Goal: Task Accomplishment & Management: Complete application form

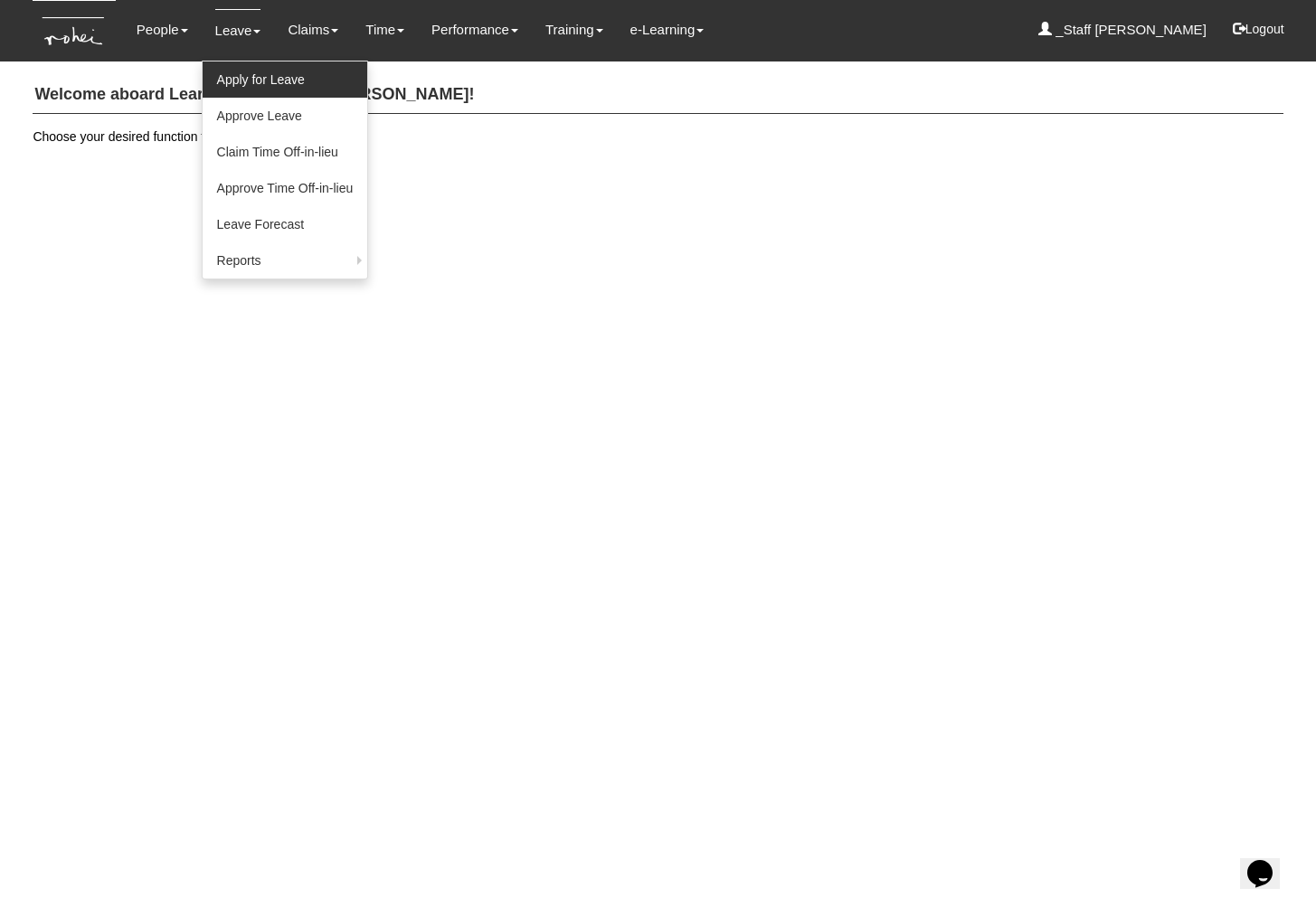
click at [243, 89] on link "Apply for Leave" at bounding box center [285, 80] width 166 height 36
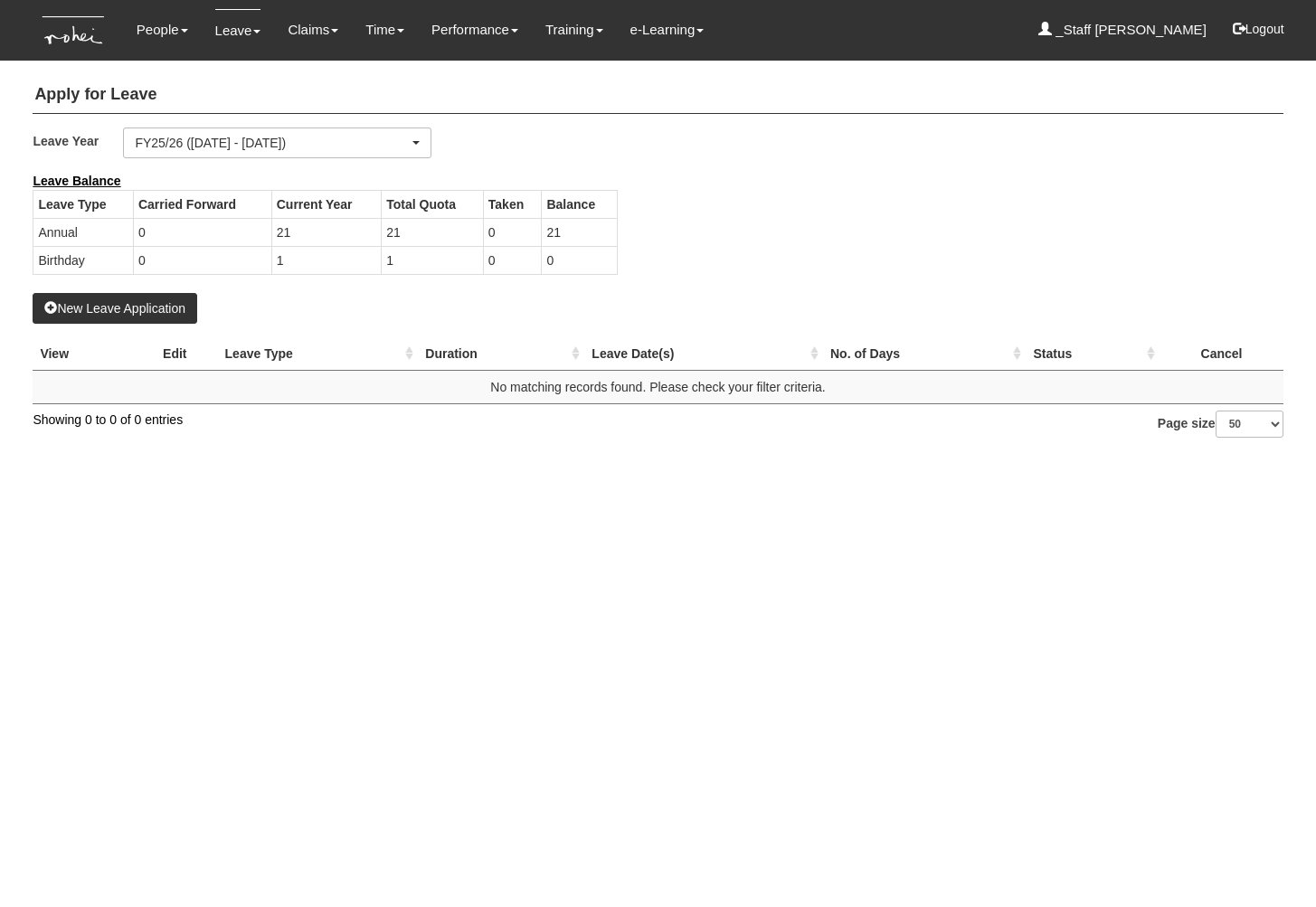
select select "50"
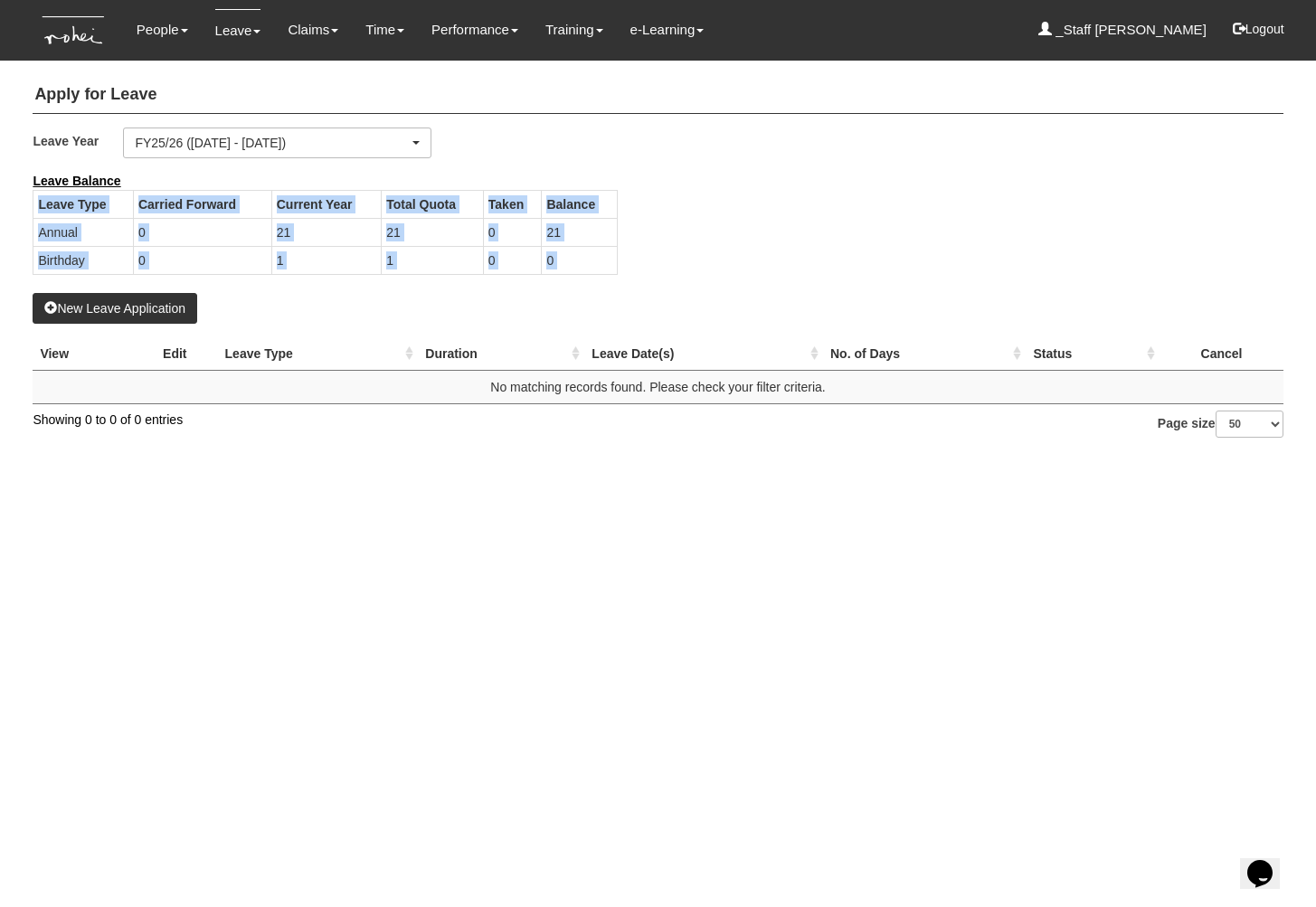
click at [164, 292] on div "Apply for Leave Leave Year FY25/26 ([DATE] - [DATE]) FY24/25 ([DATE] - [DATE]) …" at bounding box center [657, 253] width 1250 height 370
click at [123, 315] on button "New Leave Application" at bounding box center [115, 308] width 165 height 31
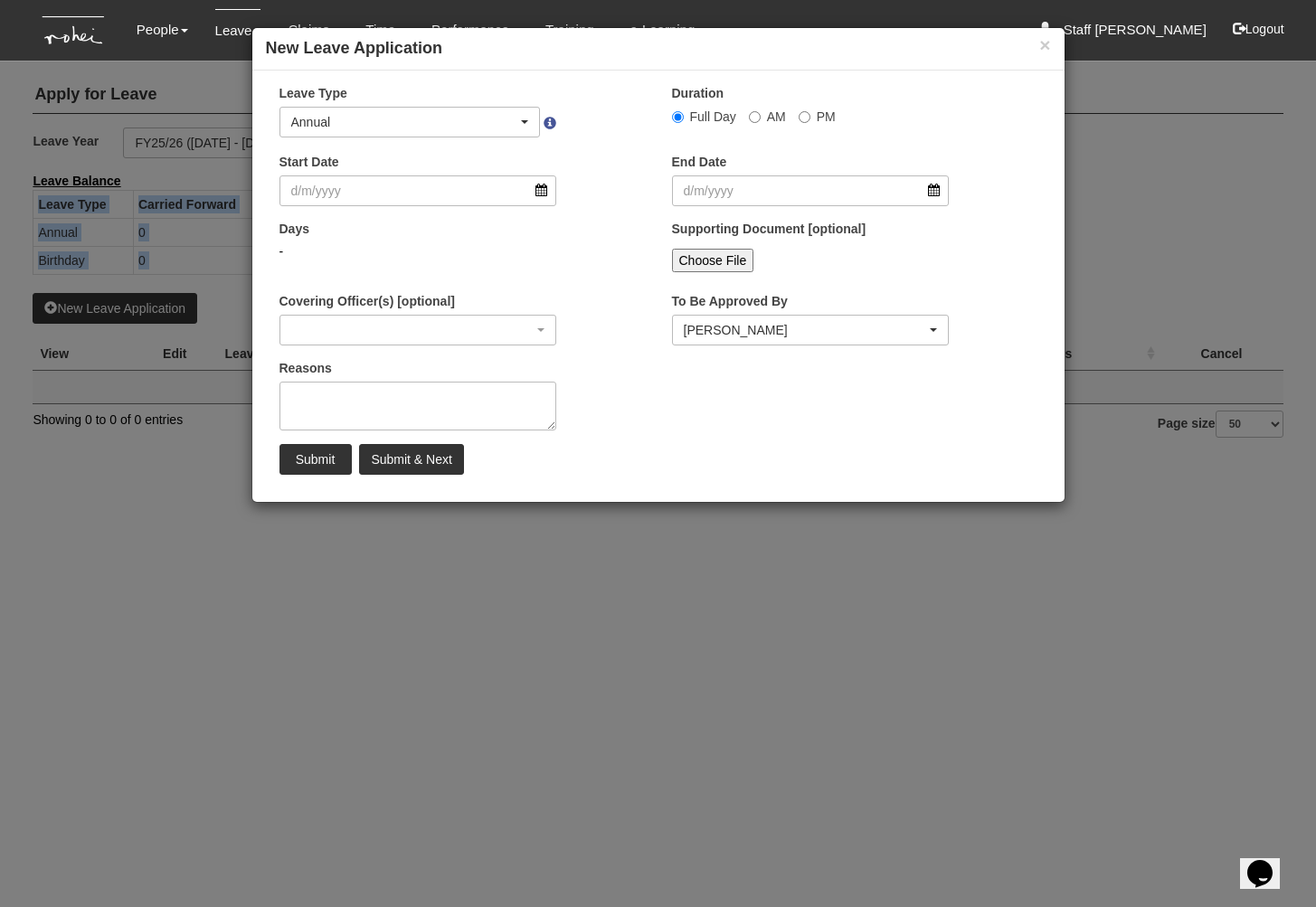
click at [444, 121] on div "Annual" at bounding box center [404, 122] width 227 height 18
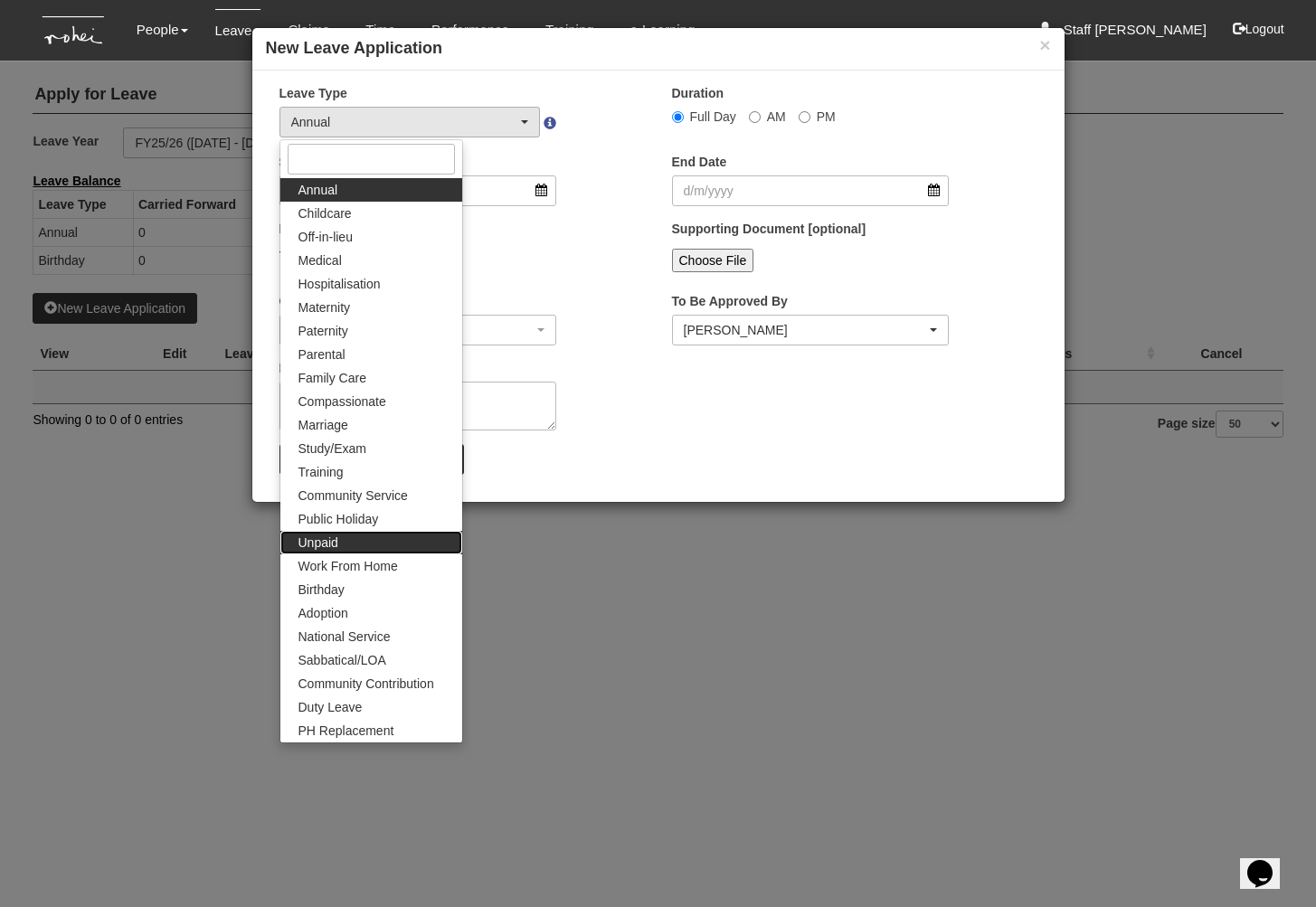
click at [352, 541] on link "Unpaid" at bounding box center [371, 543] width 182 height 24
select select "15"
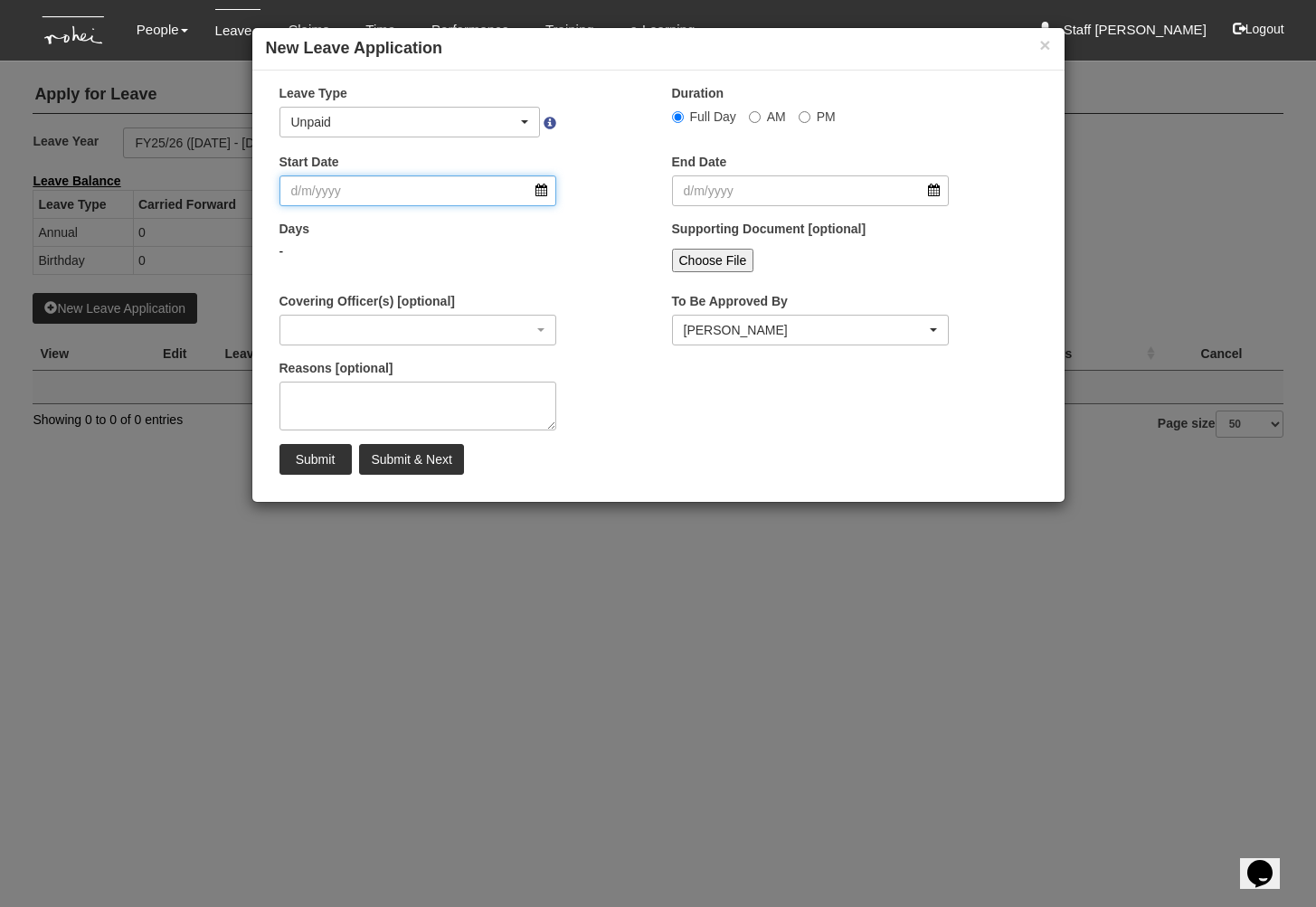
click at [430, 196] on input "Start Date" at bounding box center [418, 191] width 277 height 31
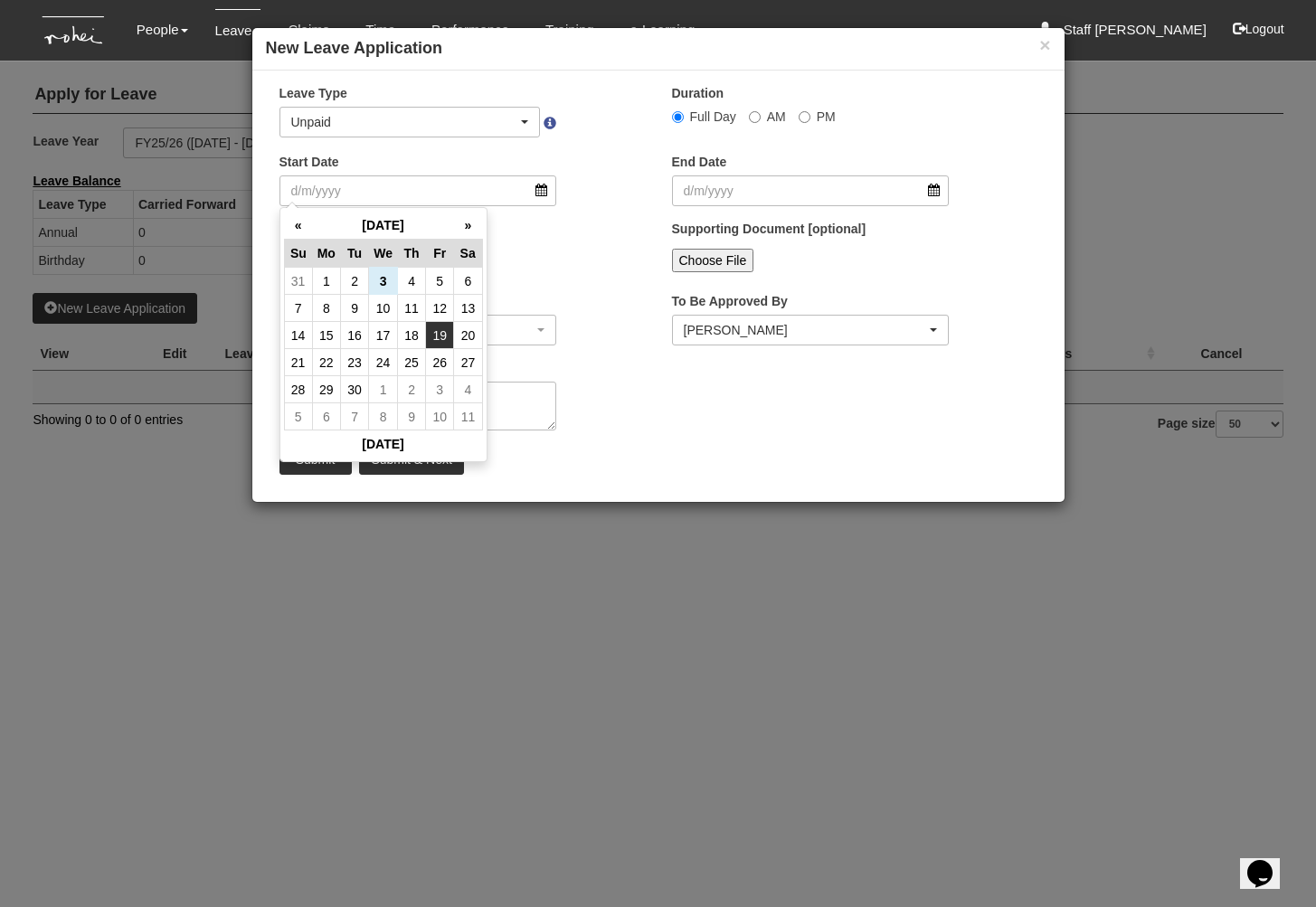
click at [441, 341] on td "19" at bounding box center [440, 335] width 28 height 27
type input "19/9/2025"
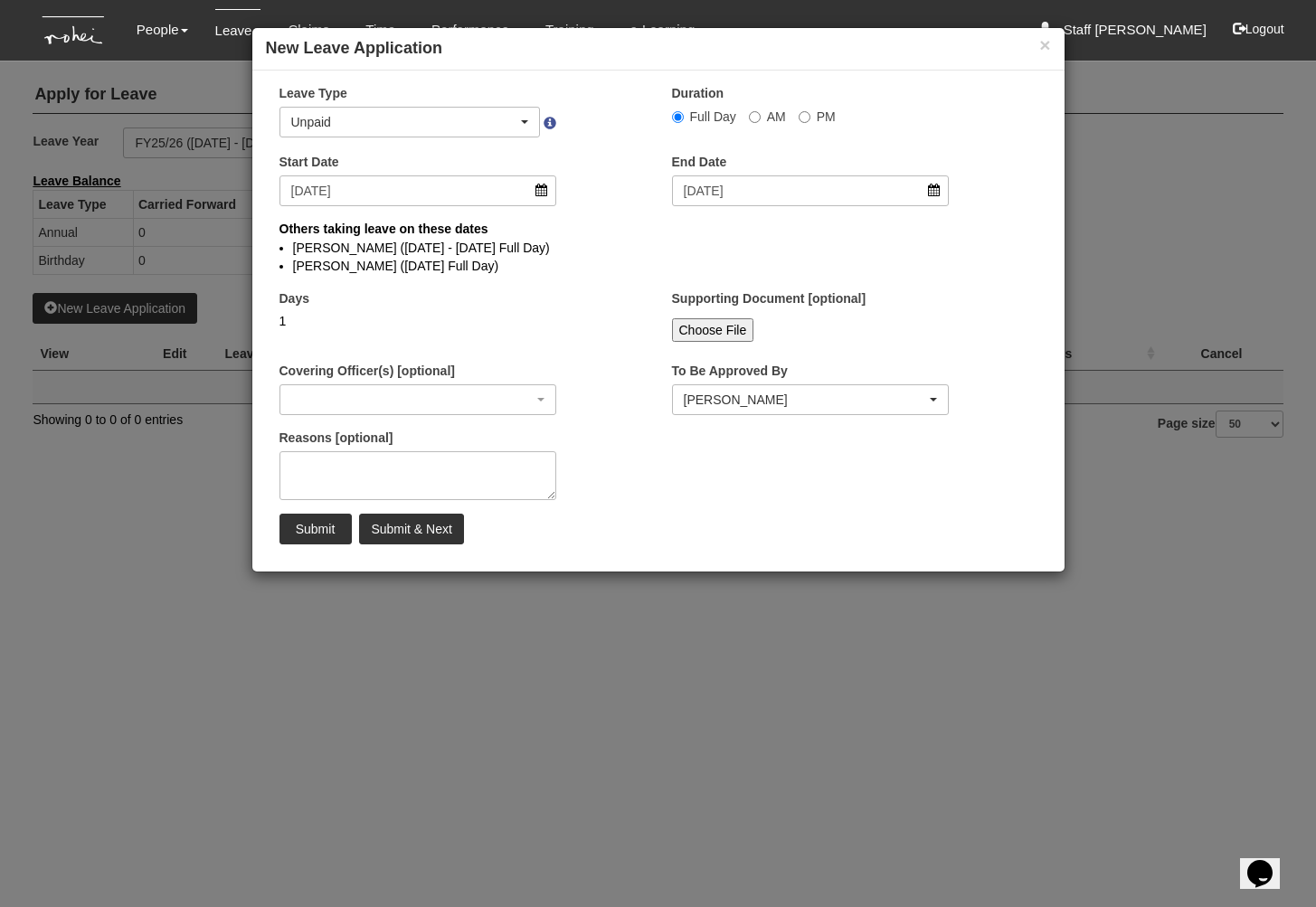
click at [729, 394] on div "Grace Lim" at bounding box center [806, 400] width 244 height 18
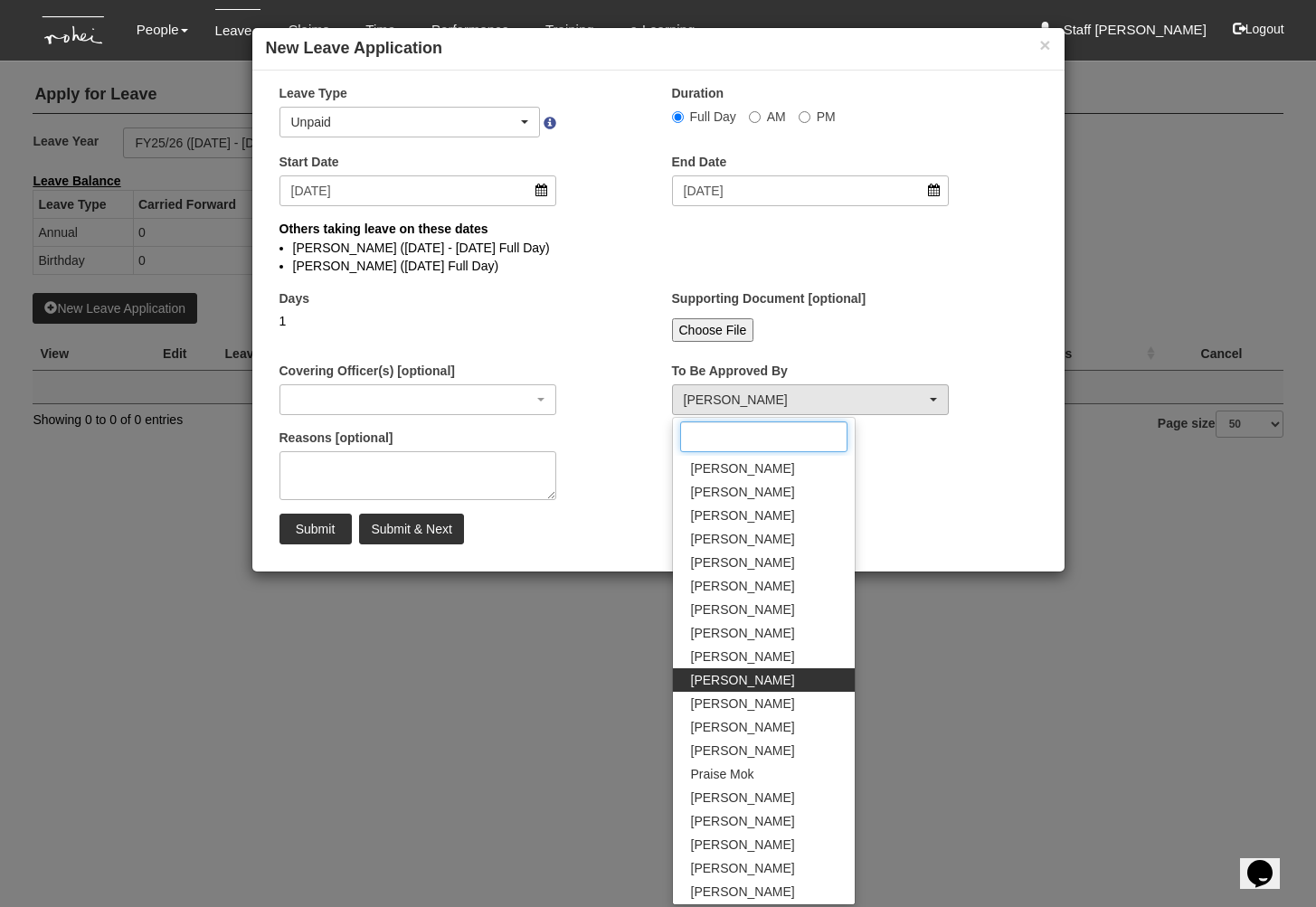
select select
click at [302, 531] on input "Submit" at bounding box center [315, 529] width 73 height 31
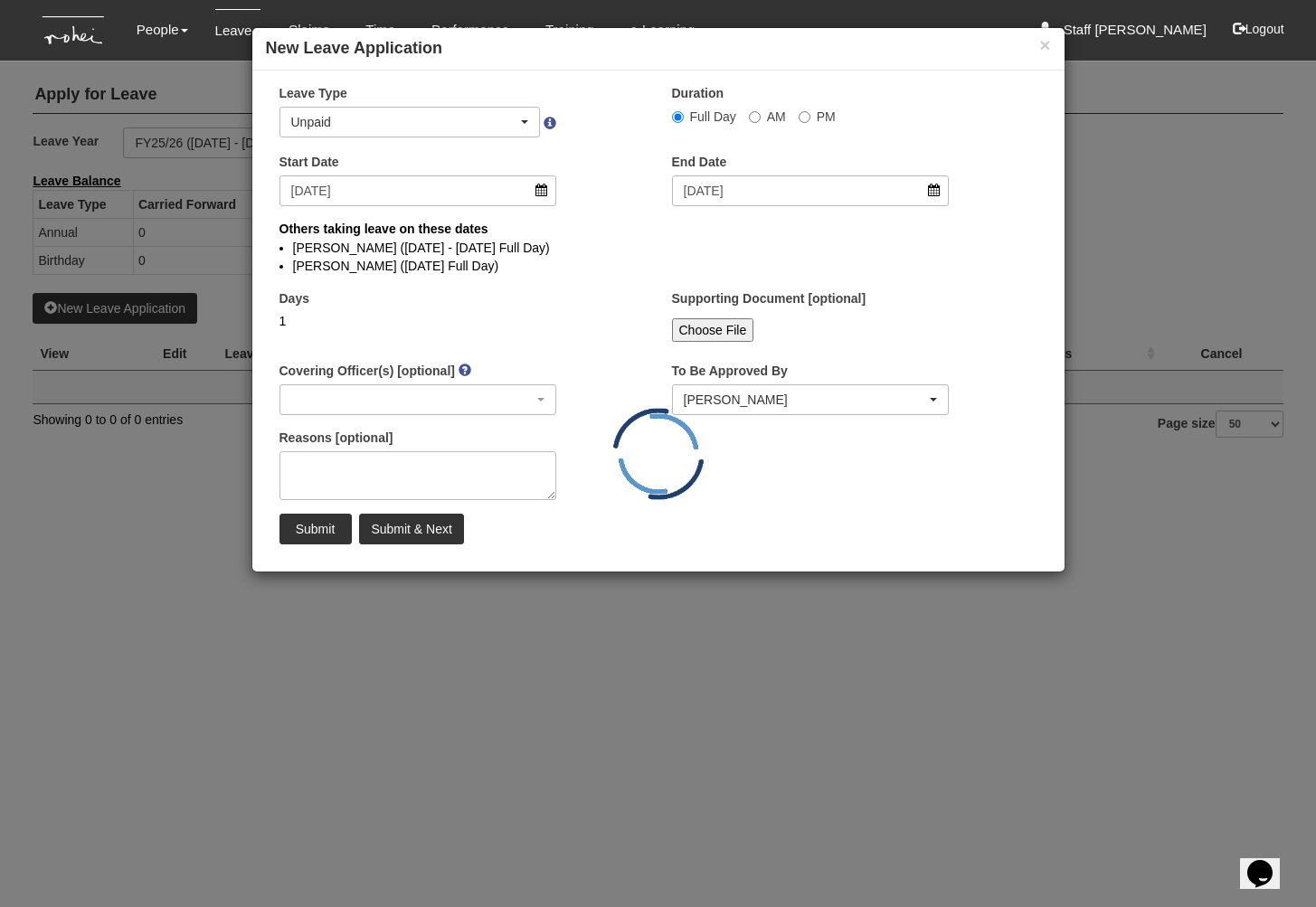
select select "1"
select select
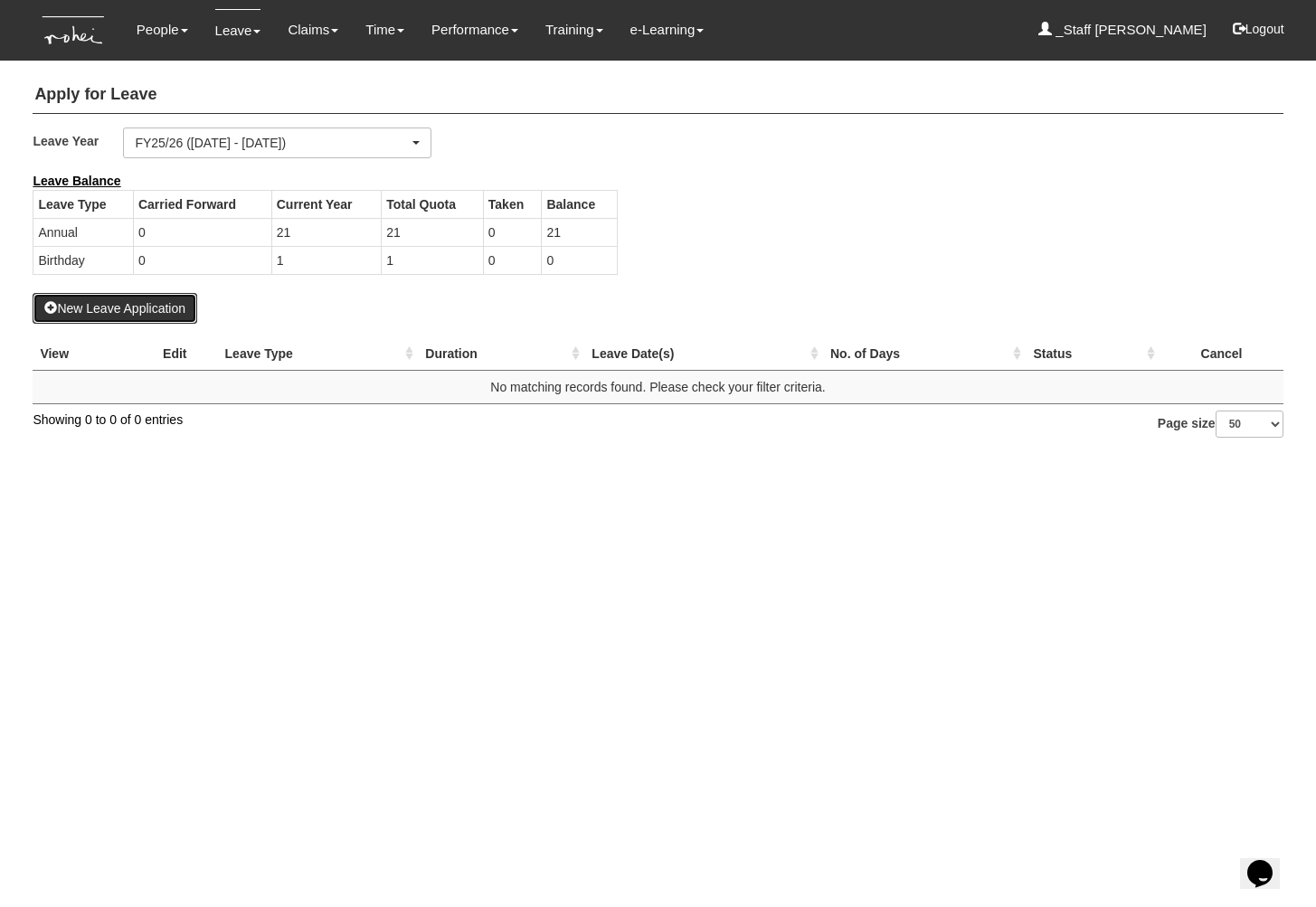
select select "50"
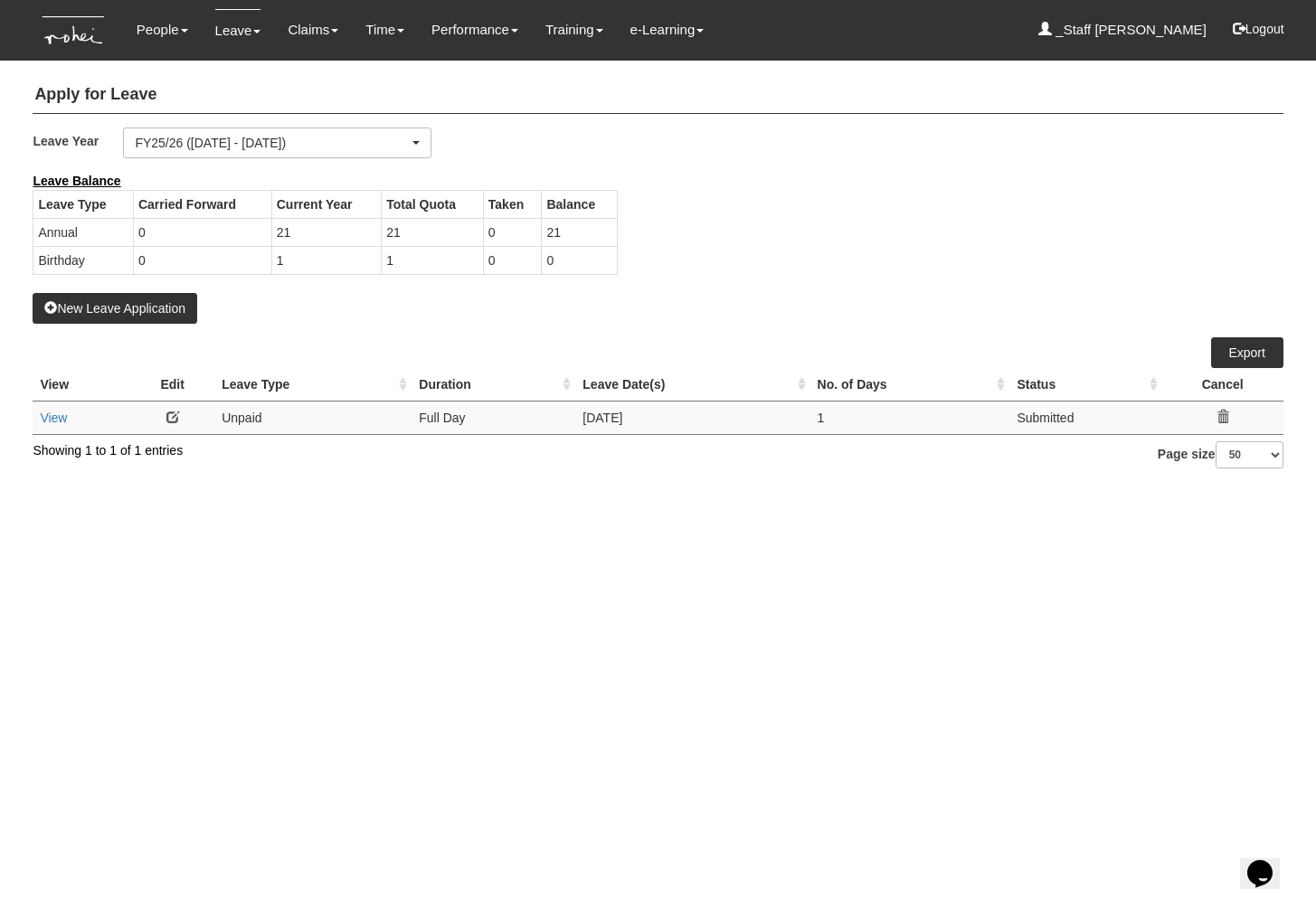
click at [1225, 412] on icon at bounding box center [1224, 417] width 13 height 13
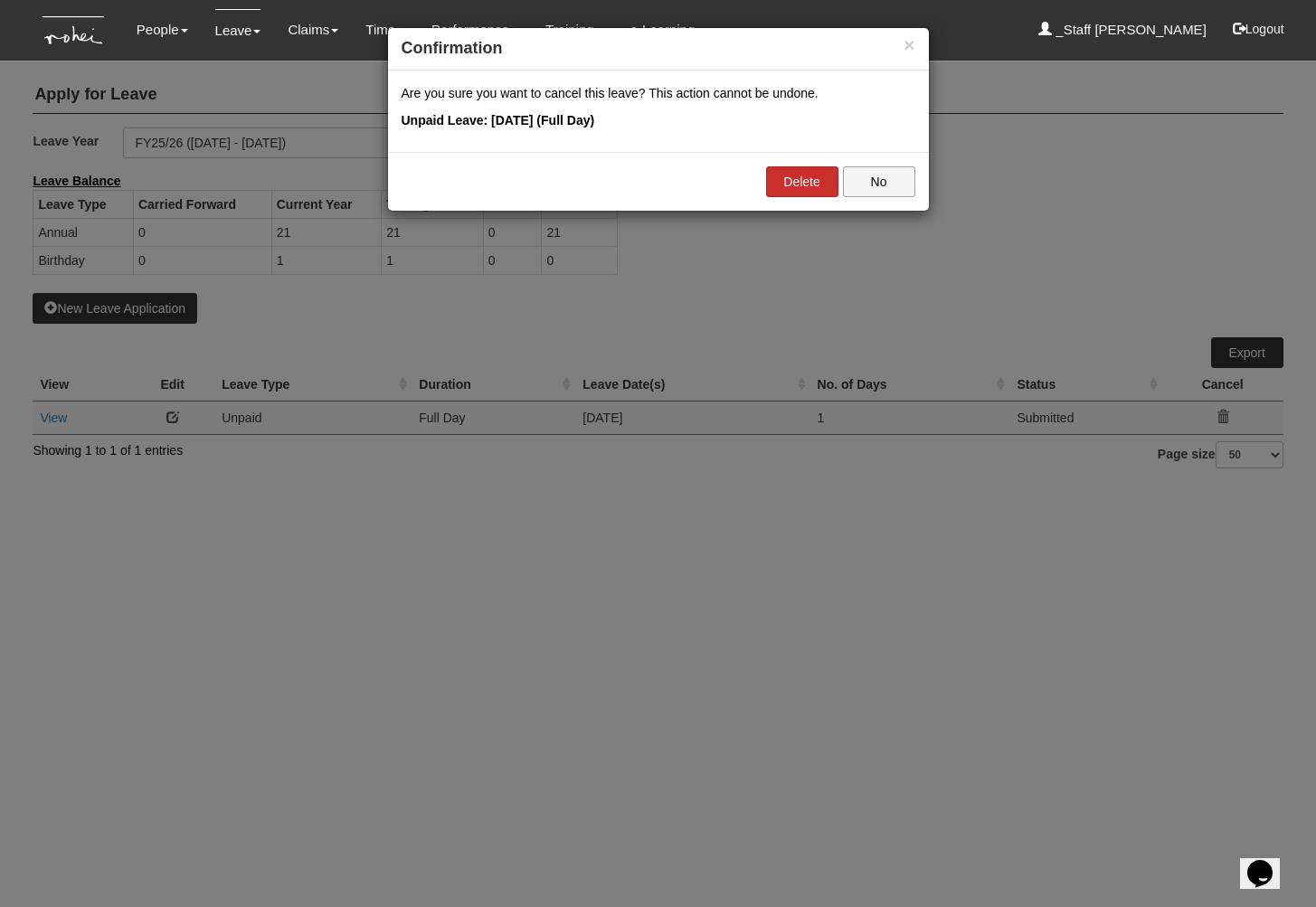
click at [782, 182] on link "Delete" at bounding box center [802, 182] width 73 height 31
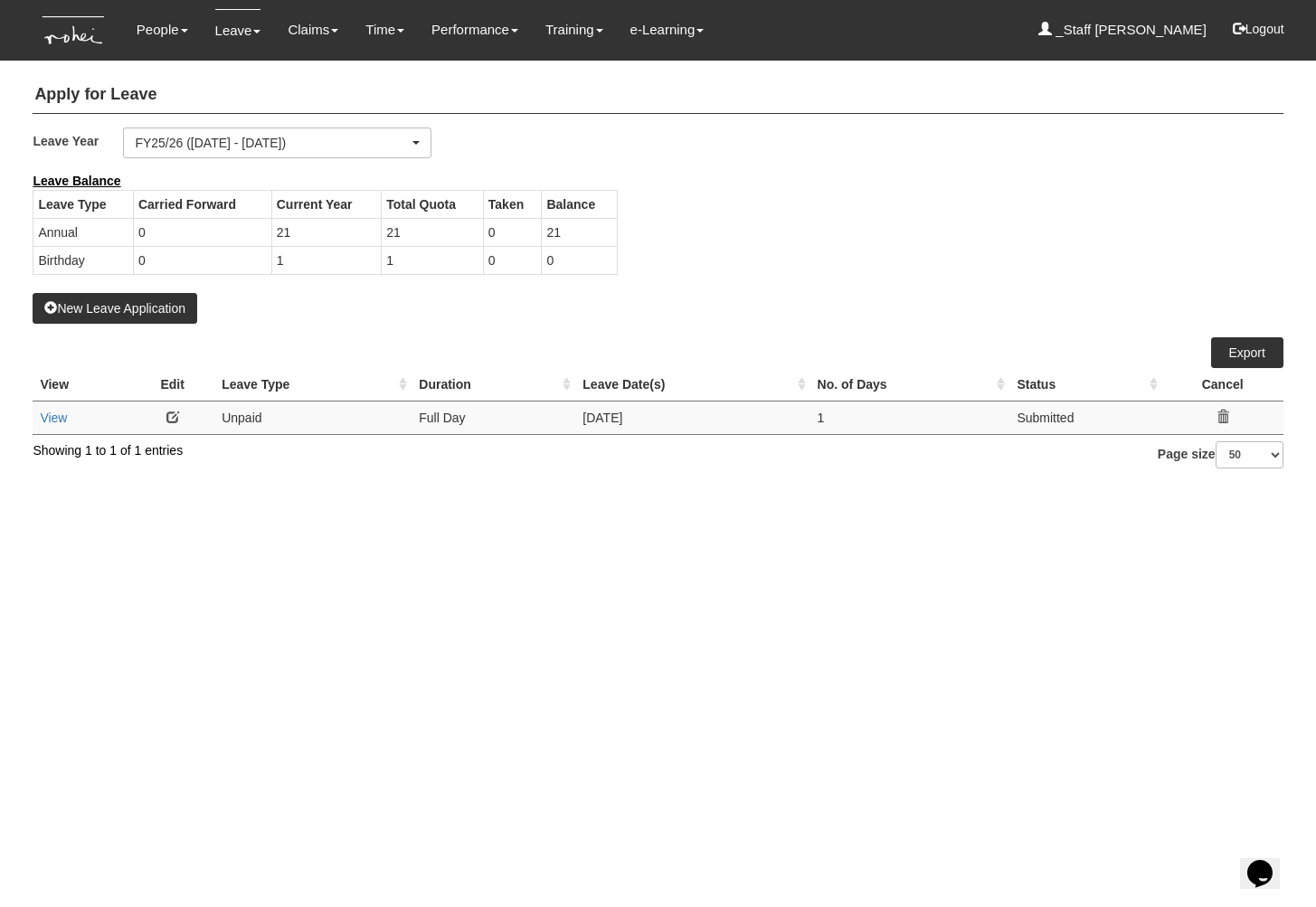
select select "50"
